Goal: Task Accomplishment & Management: Complete application form

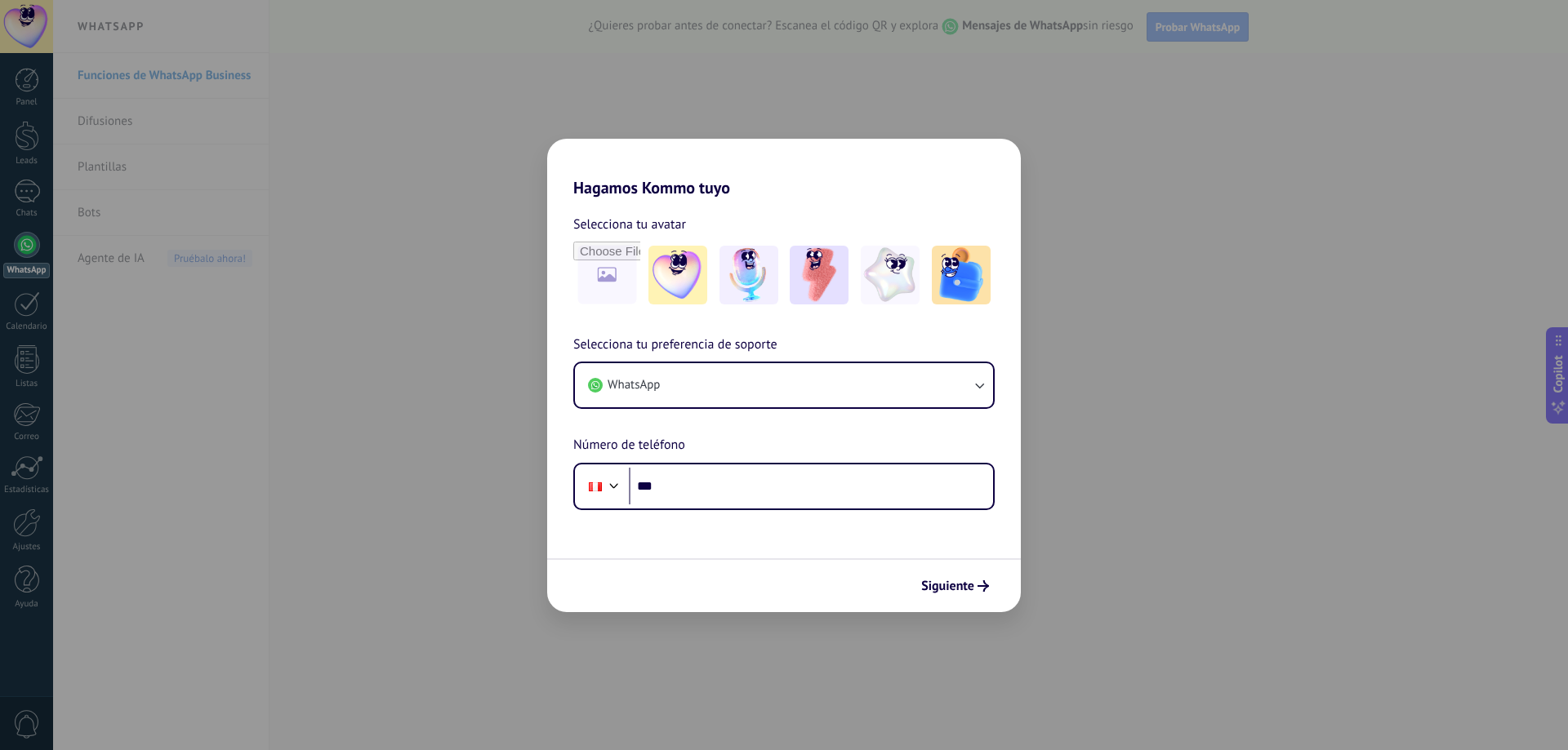
click at [1237, 549] on div "Hagamos Kommo tuyo Selecciona tu avatar Selecciona tu preferencia de soporte Wh…" at bounding box center [784, 375] width 1568 height 750
click at [984, 587] on icon "submit" at bounding box center [983, 586] width 11 height 11
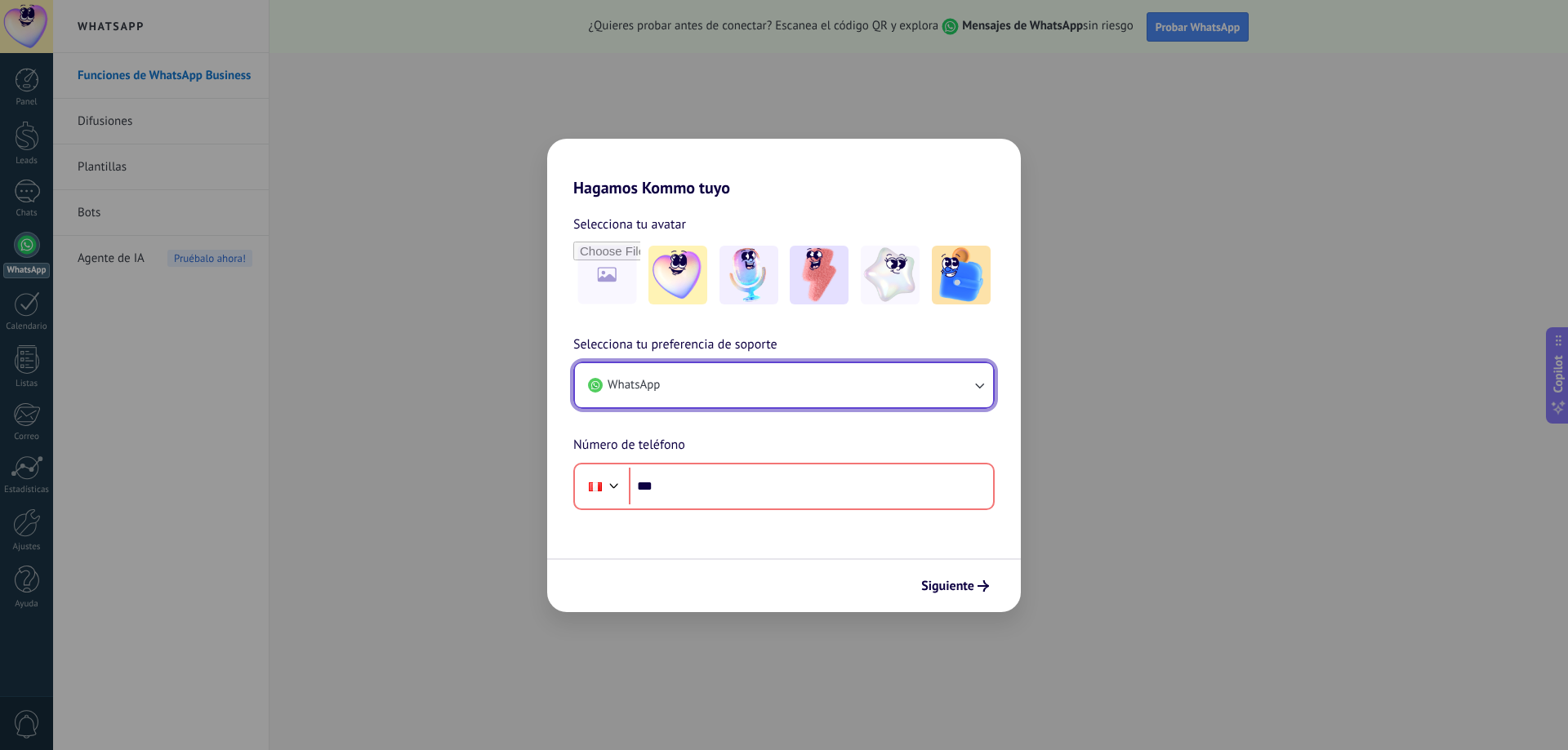
click at [869, 388] on button "WhatsApp" at bounding box center [784, 386] width 418 height 44
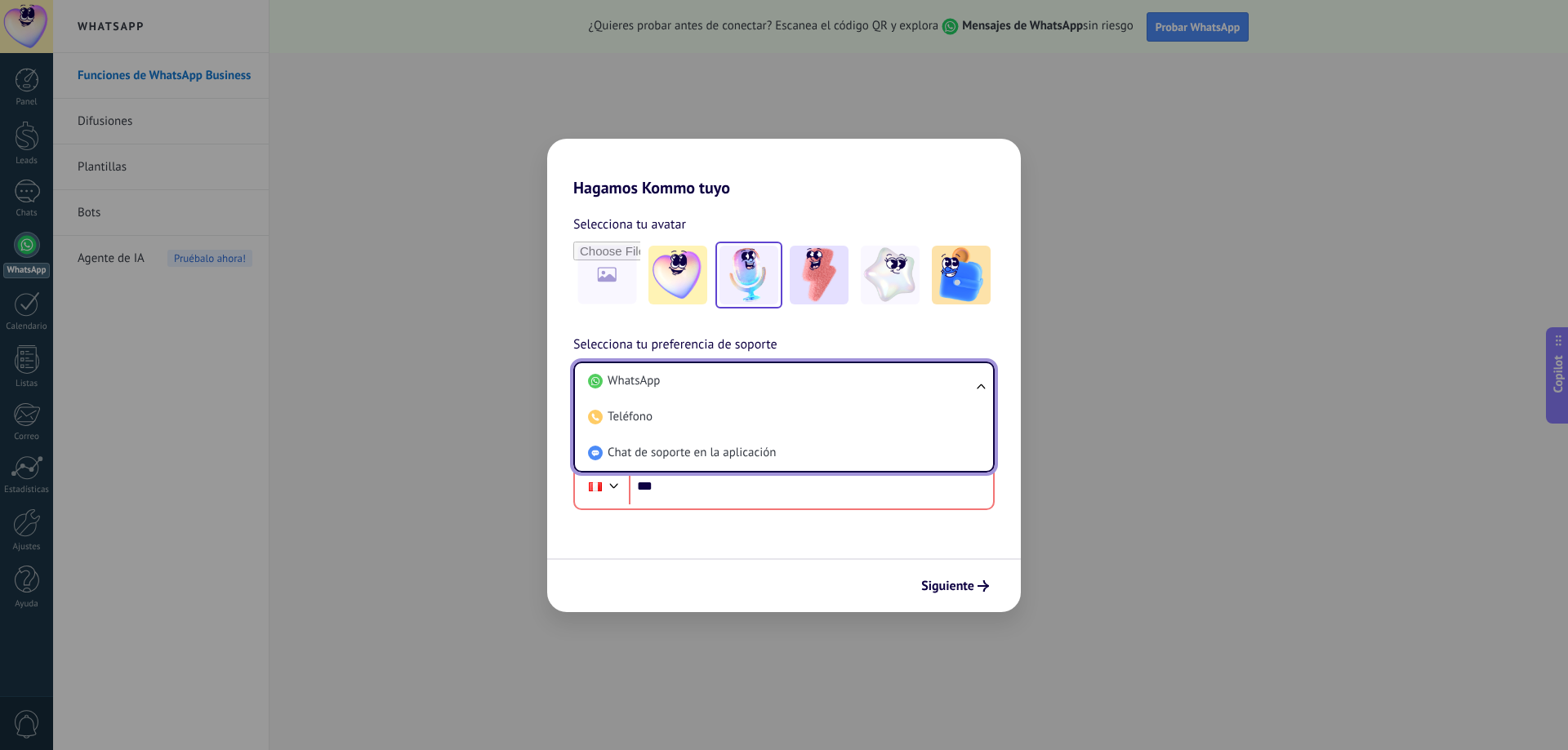
click at [744, 280] on img at bounding box center [749, 275] width 59 height 59
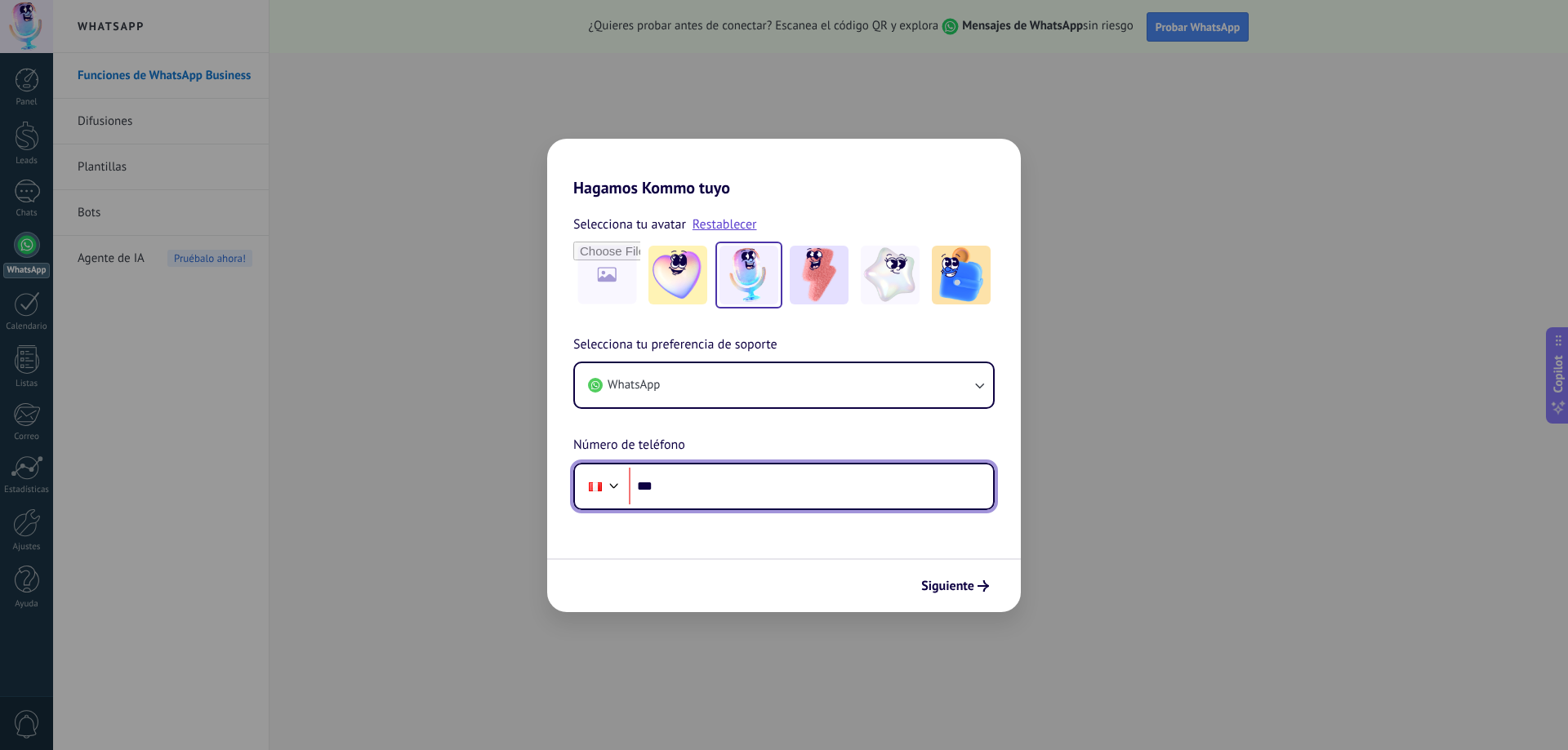
click at [835, 483] on input "***" at bounding box center [811, 486] width 365 height 38
type input "**********"
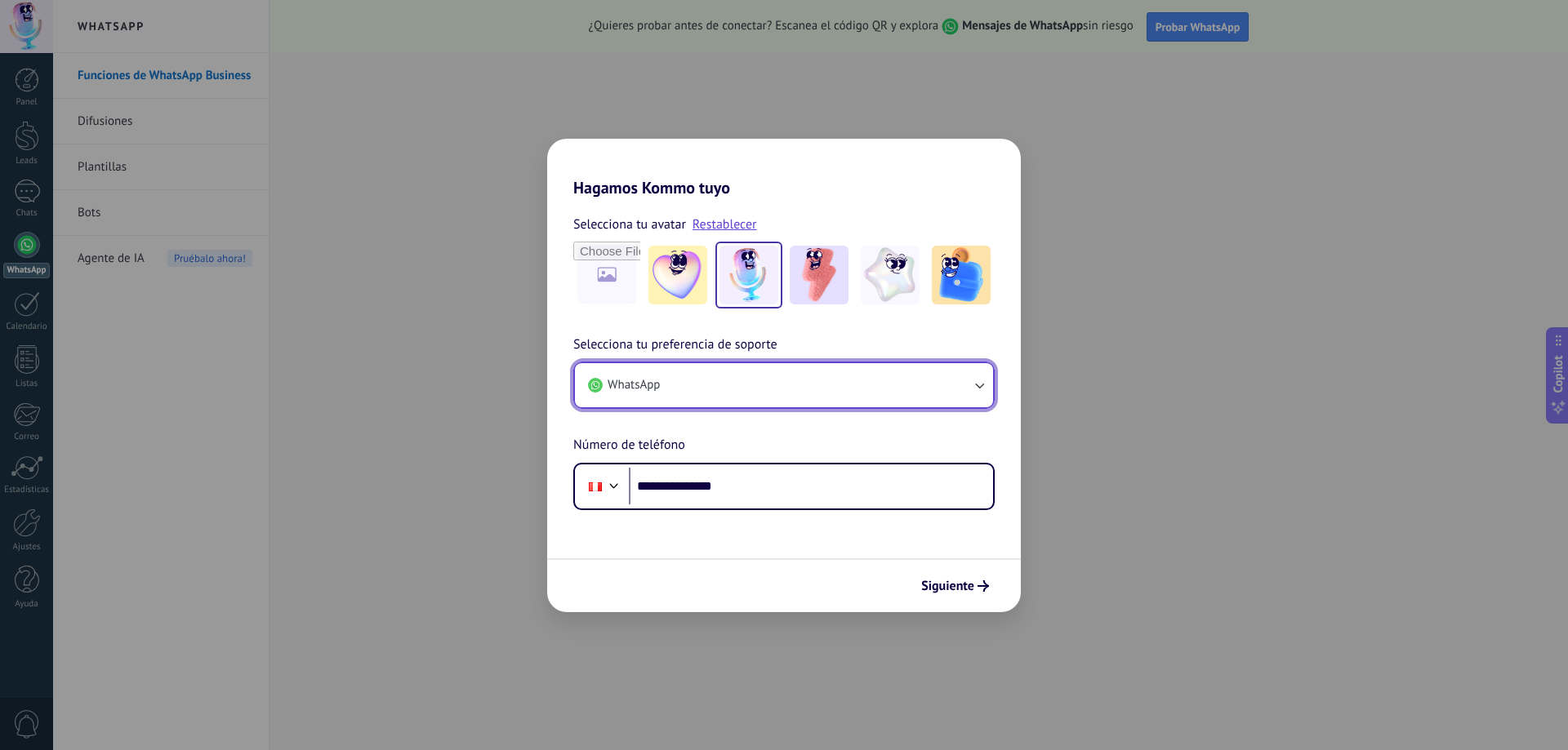
click at [979, 375] on button "WhatsApp" at bounding box center [784, 386] width 418 height 44
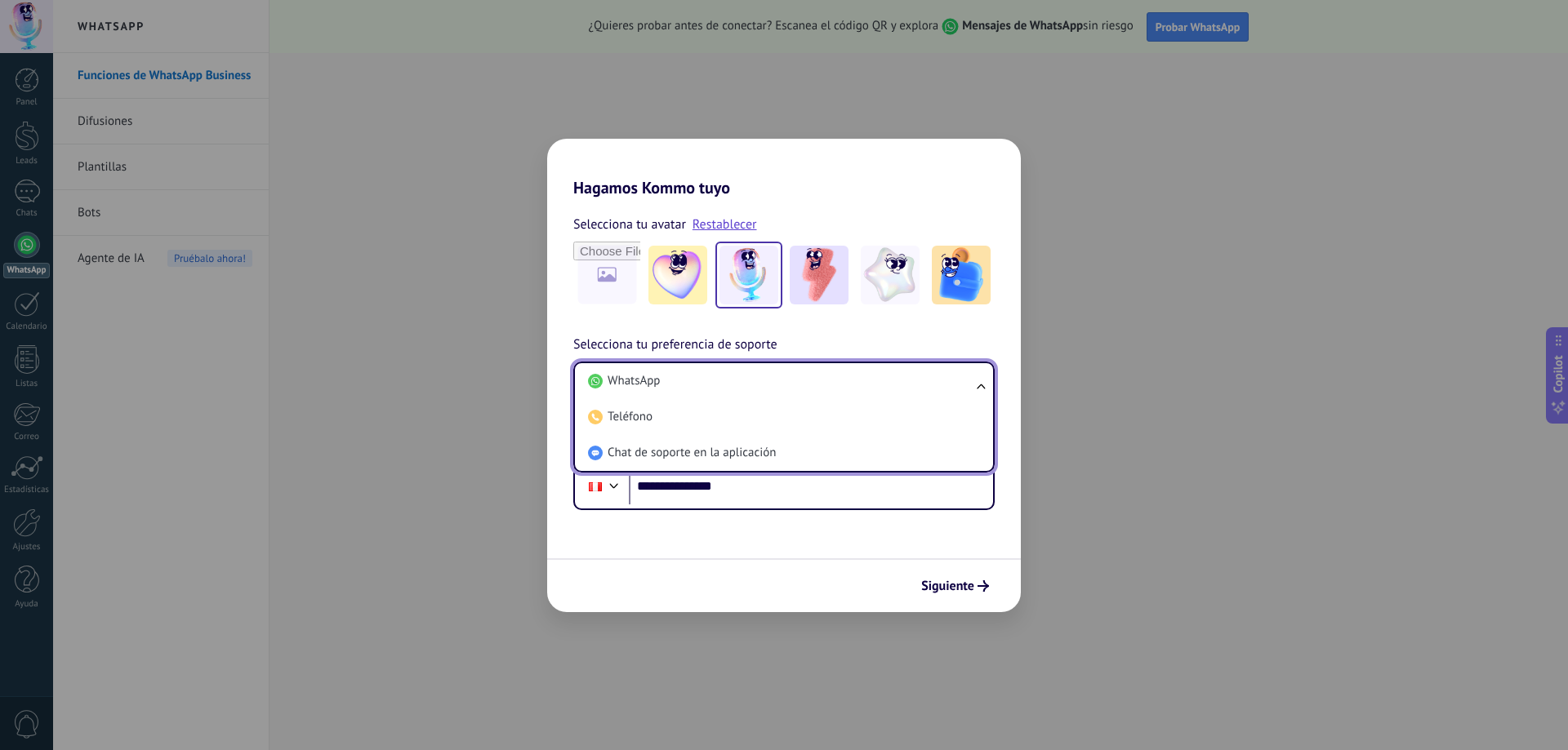
click at [972, 383] on ul "WhatsApp Teléfono Chat de soporte en la aplicación" at bounding box center [784, 417] width 422 height 111
click at [961, 381] on li "WhatsApp" at bounding box center [781, 381] width 399 height 36
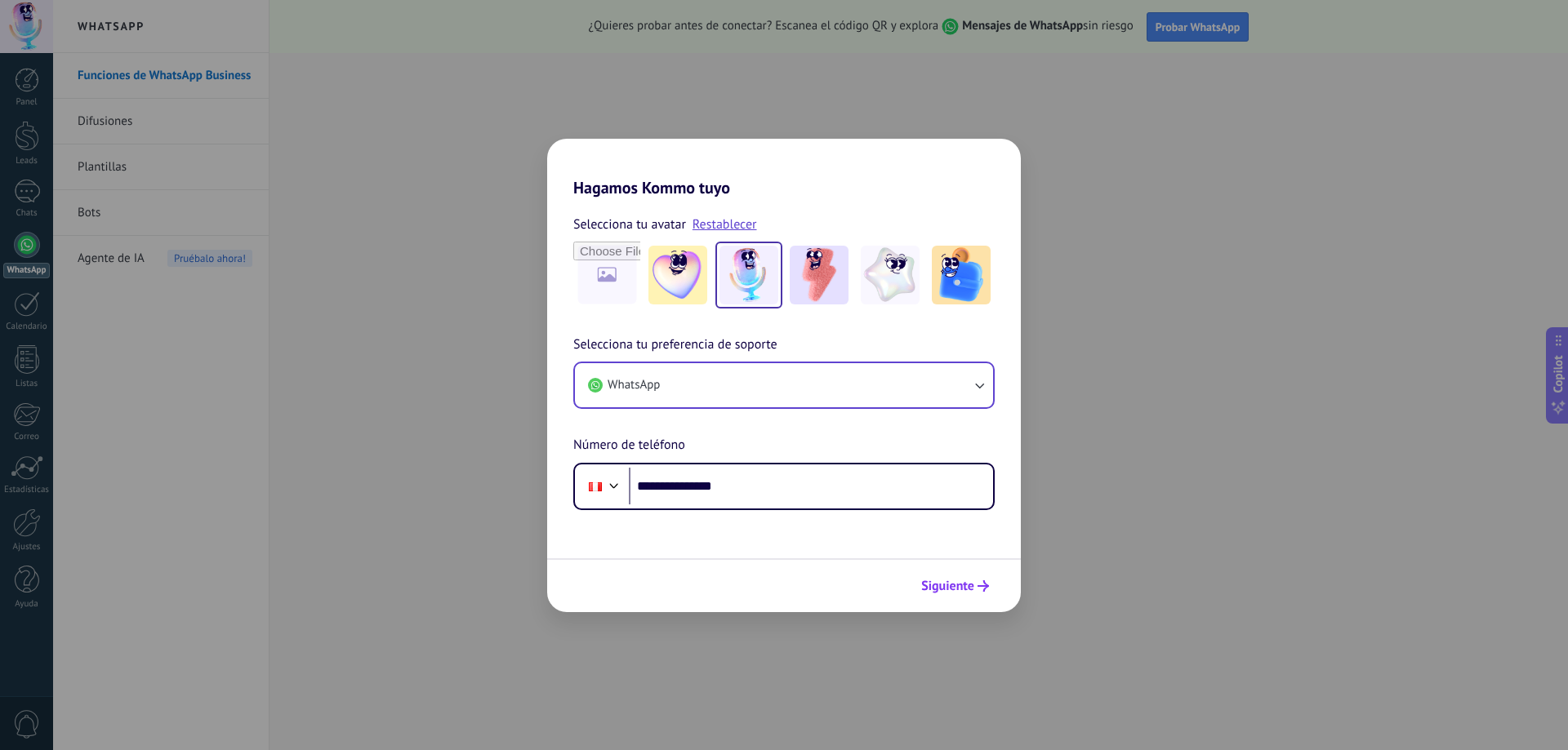
click at [954, 581] on span "Siguiente" at bounding box center [948, 586] width 54 height 11
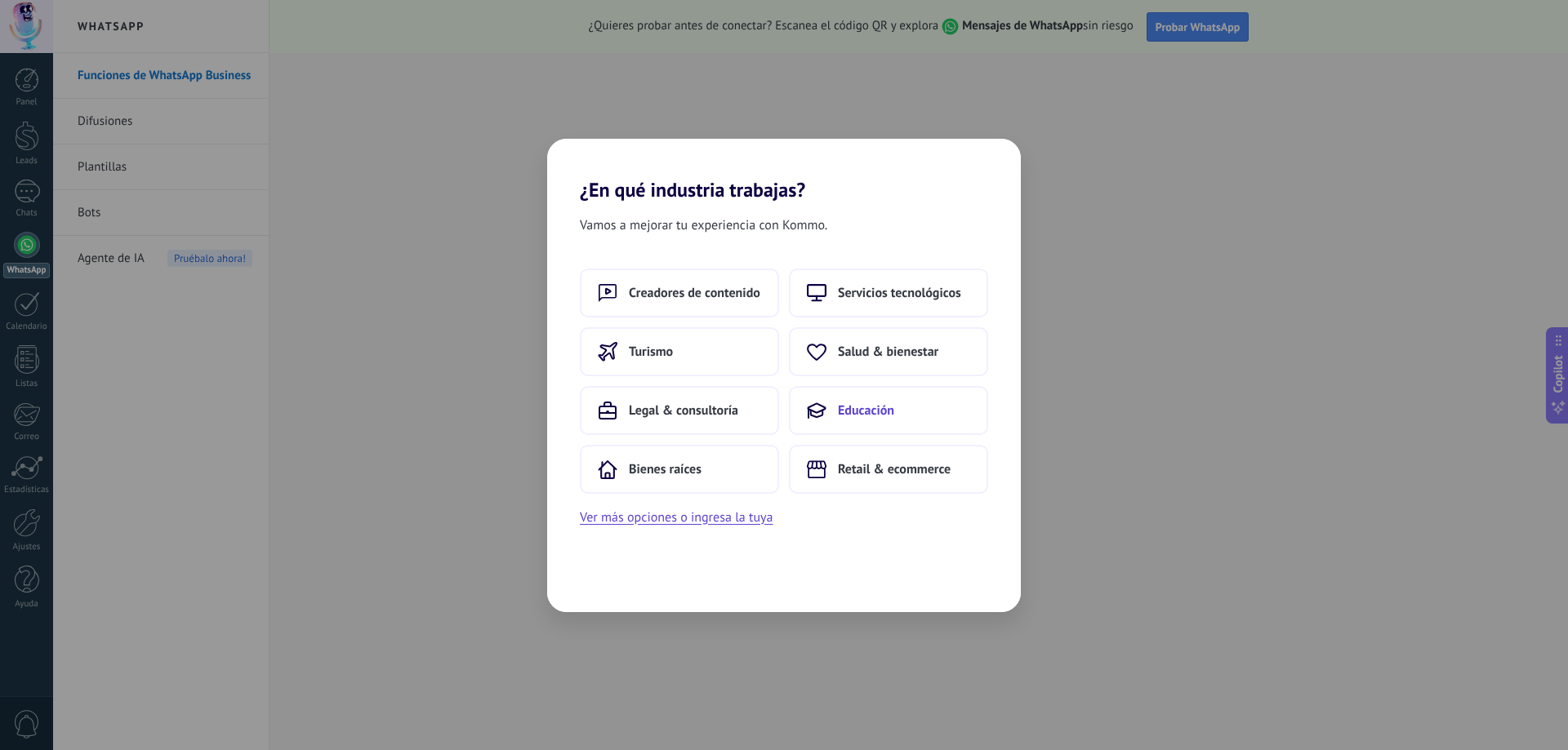
click at [883, 417] on span "Educación" at bounding box center [866, 411] width 56 height 17
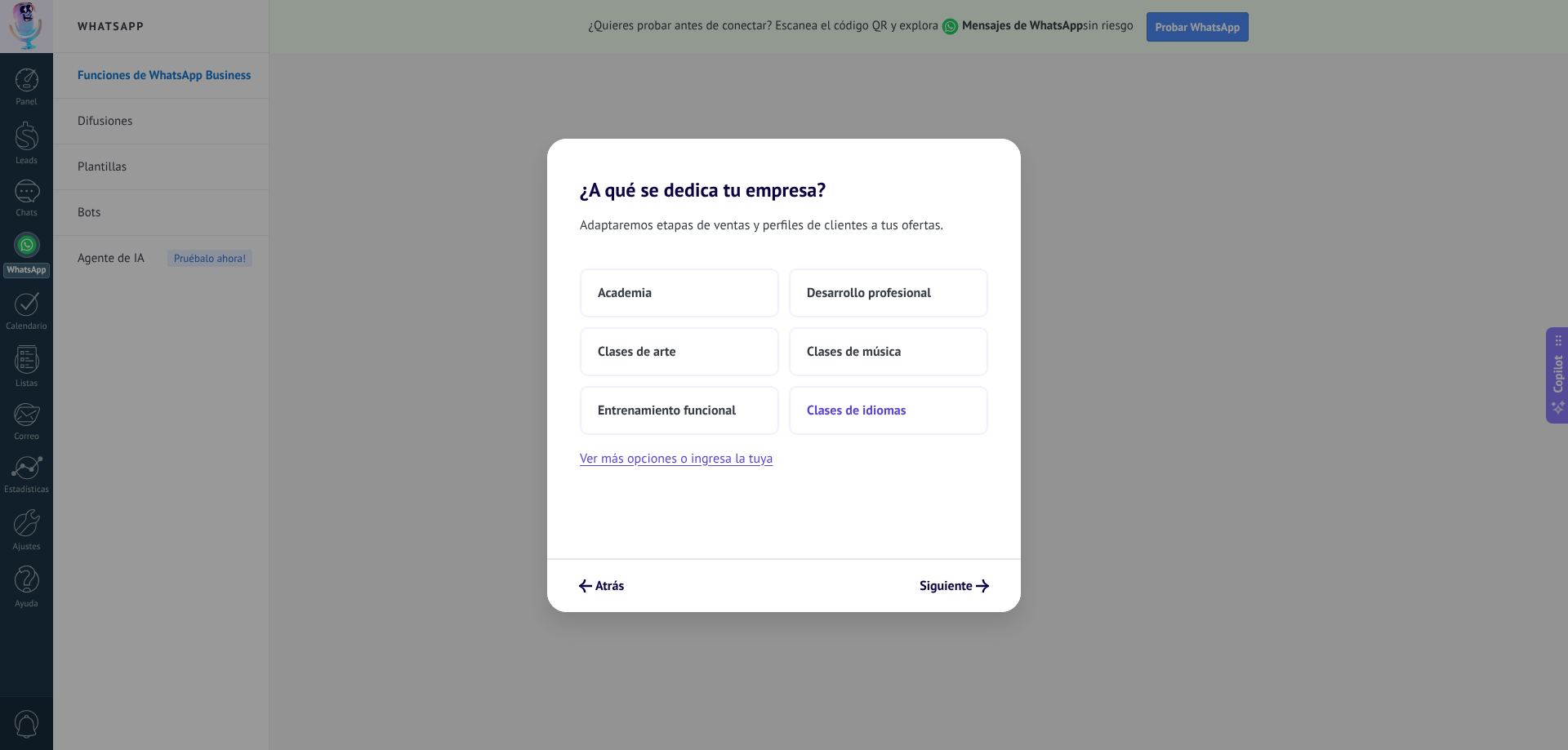
click at [904, 416] on span "Clases de idiomas" at bounding box center [856, 411] width 99 height 17
